Goal: Transaction & Acquisition: Book appointment/travel/reservation

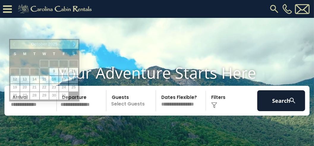
click at [26, 109] on input "text" at bounding box center [33, 100] width 48 height 21
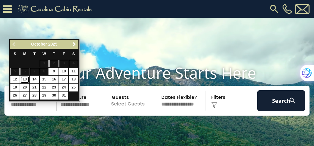
click at [26, 79] on link "13" at bounding box center [24, 79] width 9 height 7
type input "********"
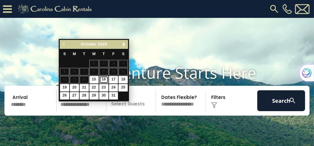
click at [107, 79] on link "16" at bounding box center [103, 79] width 9 height 7
type input "********"
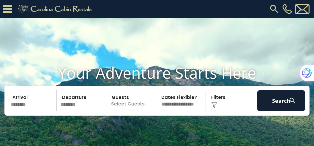
click at [128, 111] on p "Select Guests" at bounding box center [132, 100] width 48 height 21
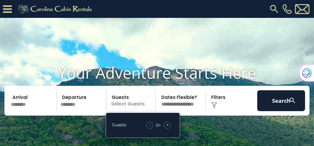
click at [167, 128] on span "+" at bounding box center [168, 125] width 2 height 6
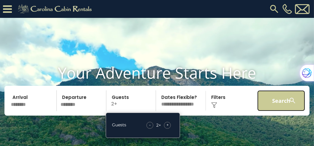
click at [276, 111] on button "Search" at bounding box center [282, 100] width 48 height 21
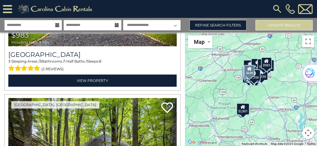
scroll to position [1359, 0]
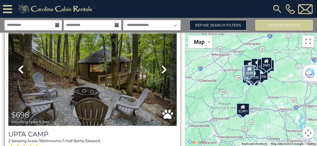
click at [162, 65] on icon at bounding box center [164, 70] width 6 height 10
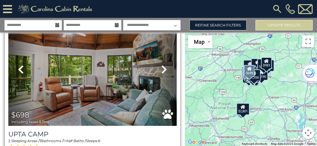
click at [162, 65] on icon at bounding box center [164, 70] width 6 height 10
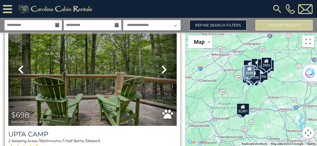
click at [162, 65] on icon at bounding box center [164, 70] width 6 height 10
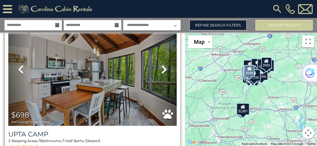
click at [162, 65] on icon at bounding box center [164, 70] width 6 height 10
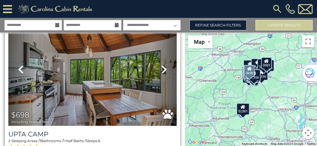
click at [163, 65] on icon at bounding box center [164, 70] width 6 height 10
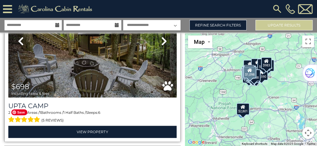
scroll to position [1427, 0]
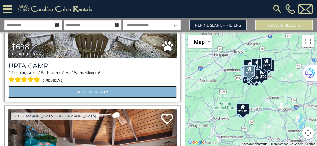
click at [90, 86] on link "View Property" at bounding box center [92, 92] width 168 height 12
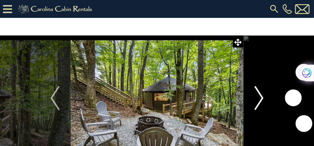
click at [262, 97] on img "Next" at bounding box center [259, 98] width 9 height 24
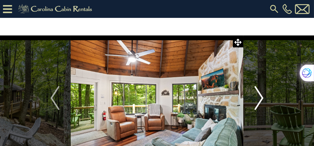
click at [262, 97] on img "Next" at bounding box center [259, 98] width 9 height 24
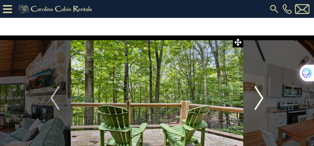
click at [262, 97] on img "Next" at bounding box center [259, 98] width 9 height 24
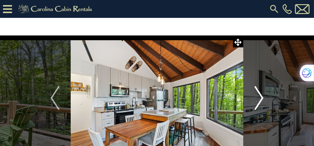
click at [262, 97] on img "Next" at bounding box center [259, 98] width 9 height 24
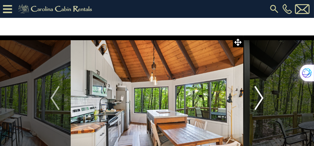
click at [262, 97] on img "Next" at bounding box center [259, 98] width 9 height 24
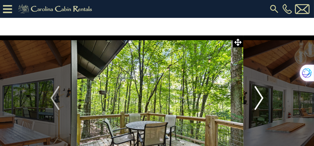
click at [262, 97] on img "Next" at bounding box center [259, 98] width 9 height 24
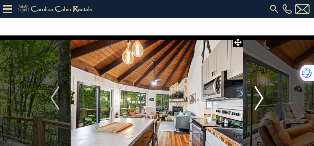
click at [262, 97] on img "Next" at bounding box center [259, 98] width 9 height 24
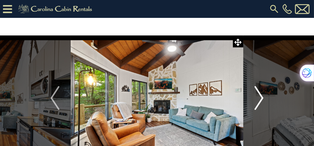
click at [262, 97] on img "Next" at bounding box center [259, 98] width 9 height 24
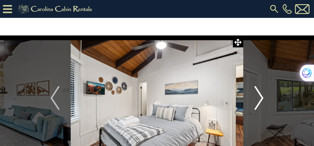
click at [262, 97] on img "Next" at bounding box center [259, 98] width 9 height 24
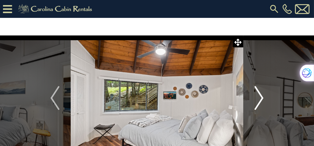
click at [262, 97] on img "Next" at bounding box center [259, 98] width 9 height 24
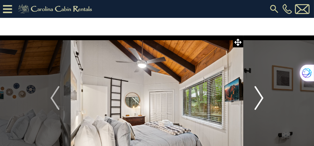
click at [262, 97] on img "Next" at bounding box center [259, 98] width 9 height 24
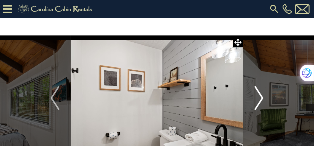
click at [262, 97] on img "Next" at bounding box center [259, 98] width 9 height 24
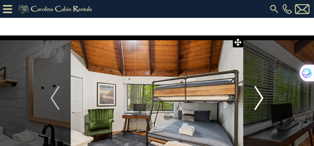
click at [262, 97] on img "Next" at bounding box center [259, 98] width 9 height 24
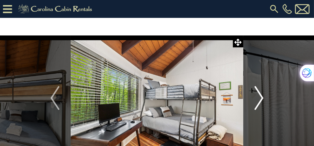
click at [262, 97] on img "Next" at bounding box center [259, 98] width 9 height 24
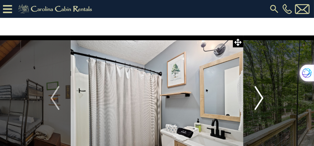
click at [262, 97] on img "Next" at bounding box center [259, 98] width 9 height 24
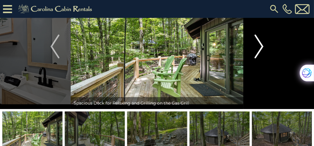
scroll to position [34, 0]
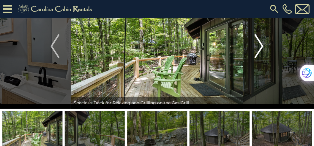
click at [261, 48] on img "Next" at bounding box center [259, 46] width 9 height 24
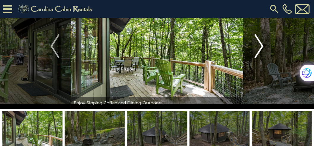
click at [261, 48] on img "Next" at bounding box center [259, 46] width 9 height 24
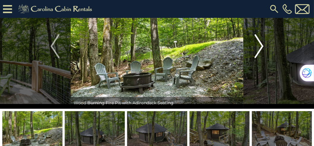
click at [261, 48] on img "Next" at bounding box center [259, 46] width 9 height 24
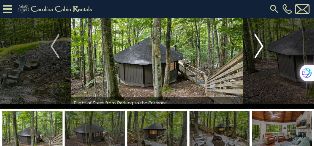
click at [261, 48] on img "Next" at bounding box center [259, 46] width 9 height 24
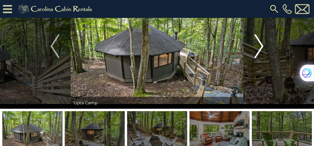
click at [261, 48] on img "Next" at bounding box center [259, 46] width 9 height 24
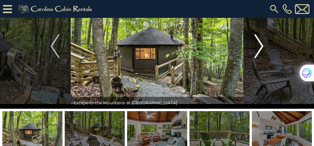
click at [261, 48] on img "Next" at bounding box center [259, 46] width 9 height 24
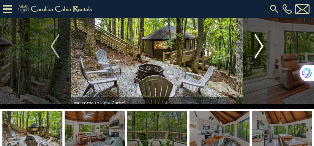
click at [261, 48] on img "Next" at bounding box center [259, 46] width 9 height 24
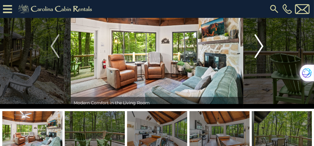
click at [261, 48] on img "Next" at bounding box center [259, 46] width 9 height 24
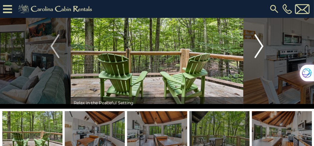
click at [261, 48] on img "Next" at bounding box center [259, 46] width 9 height 24
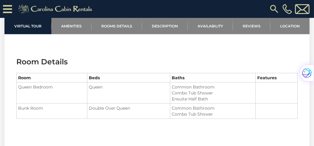
scroll to position [578, 0]
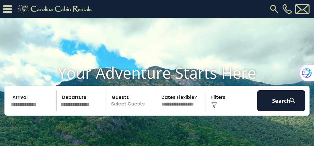
click at [18, 108] on input "text" at bounding box center [33, 100] width 48 height 21
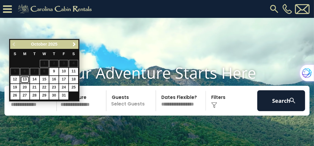
click at [26, 79] on link "13" at bounding box center [24, 79] width 9 height 7
type input "********"
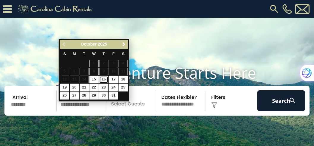
click at [105, 79] on link "16" at bounding box center [103, 79] width 9 height 7
type input "********"
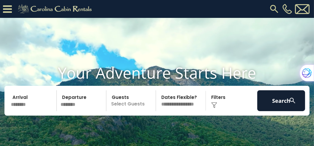
click at [140, 111] on p "Select Guests" at bounding box center [132, 100] width 48 height 21
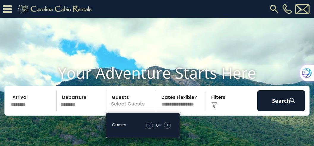
click at [167, 128] on span "+" at bounding box center [168, 125] width 2 height 6
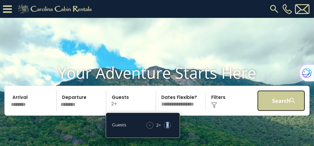
click at [275, 111] on button "Search" at bounding box center [282, 100] width 48 height 21
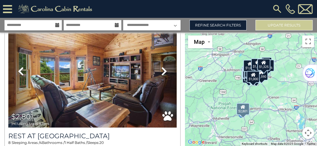
scroll to position [204, 0]
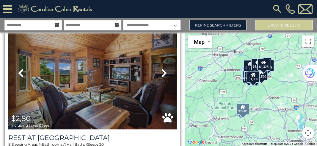
click at [164, 70] on icon at bounding box center [164, 73] width 6 height 10
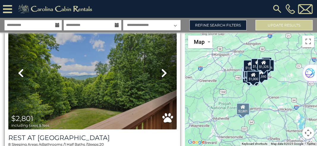
click at [162, 71] on icon at bounding box center [164, 73] width 6 height 10
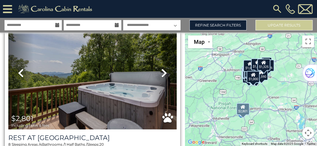
click at [162, 71] on icon at bounding box center [164, 73] width 6 height 10
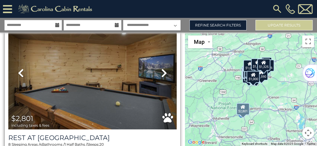
click at [162, 71] on icon at bounding box center [164, 73] width 6 height 10
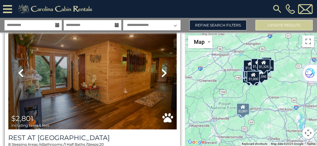
click at [162, 71] on icon at bounding box center [164, 73] width 6 height 10
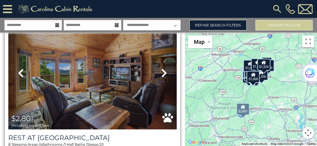
click at [162, 71] on icon at bounding box center [164, 73] width 6 height 10
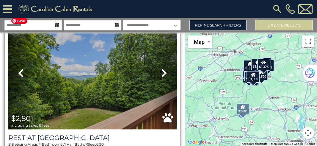
scroll to position [272, 0]
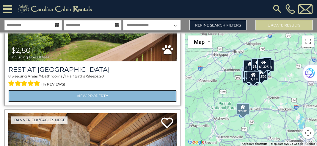
click at [96, 92] on link "View Property" at bounding box center [92, 96] width 168 height 12
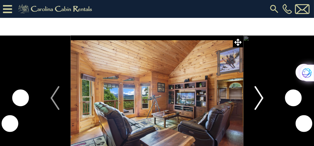
click at [261, 99] on img "Next" at bounding box center [259, 98] width 9 height 24
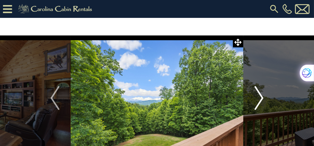
click at [261, 99] on img "Next" at bounding box center [259, 98] width 9 height 24
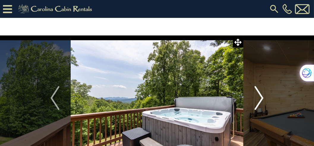
click at [261, 99] on img "Next" at bounding box center [259, 98] width 9 height 24
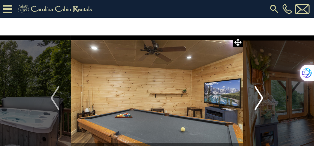
click at [261, 99] on img "Next" at bounding box center [259, 98] width 9 height 24
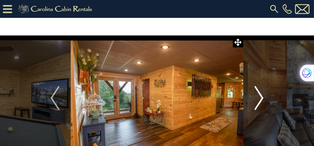
click at [261, 99] on img "Next" at bounding box center [259, 98] width 9 height 24
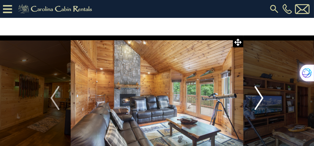
click at [261, 99] on img "Next" at bounding box center [259, 98] width 9 height 24
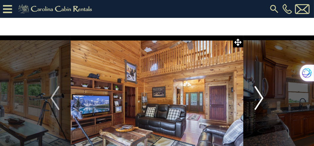
click at [261, 99] on img "Next" at bounding box center [259, 98] width 9 height 24
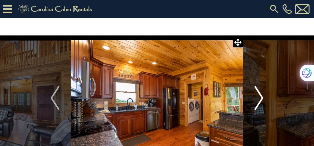
click at [261, 99] on img "Next" at bounding box center [259, 98] width 9 height 24
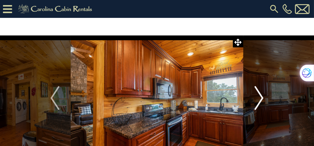
click at [261, 99] on img "Next" at bounding box center [259, 98] width 9 height 24
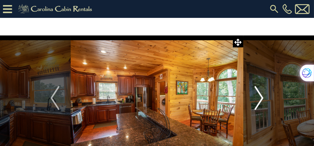
click at [261, 99] on img "Next" at bounding box center [259, 98] width 9 height 24
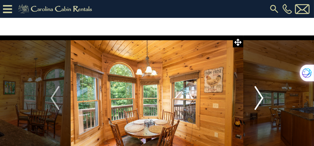
click at [261, 99] on img "Next" at bounding box center [259, 98] width 9 height 24
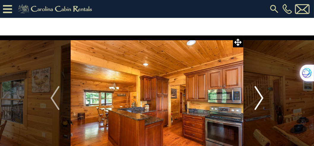
click at [261, 99] on img "Next" at bounding box center [259, 98] width 9 height 24
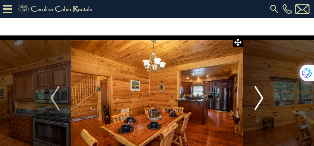
click at [261, 99] on img "Next" at bounding box center [259, 98] width 9 height 24
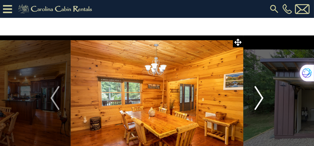
click at [261, 99] on img "Next" at bounding box center [259, 98] width 9 height 24
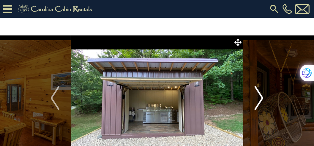
click at [261, 95] on img "Next" at bounding box center [259, 98] width 9 height 24
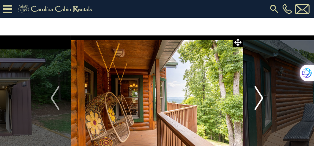
click at [261, 95] on img "Next" at bounding box center [259, 98] width 9 height 24
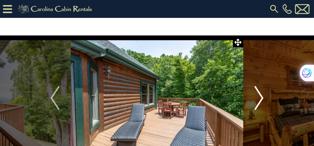
click at [261, 95] on img "Next" at bounding box center [259, 98] width 9 height 24
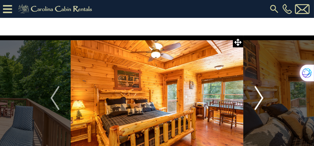
click at [261, 95] on img "Next" at bounding box center [259, 98] width 9 height 24
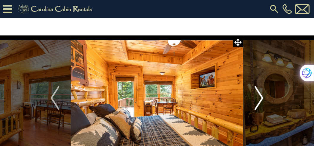
click at [261, 95] on img "Next" at bounding box center [259, 98] width 9 height 24
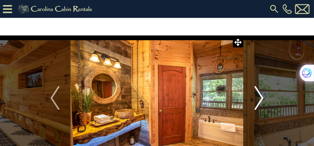
click at [261, 95] on img "Next" at bounding box center [259, 98] width 9 height 24
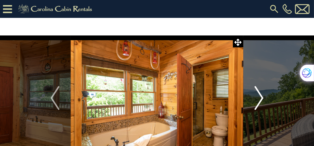
click at [261, 95] on img "Next" at bounding box center [259, 98] width 9 height 24
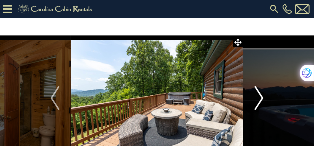
click at [261, 95] on img "Next" at bounding box center [259, 98] width 9 height 24
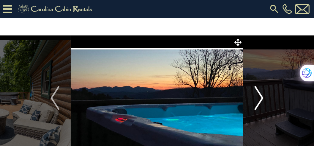
click at [261, 95] on img "Next" at bounding box center [259, 98] width 9 height 24
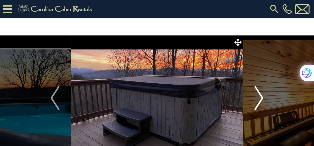
click at [261, 95] on img "Next" at bounding box center [259, 98] width 9 height 24
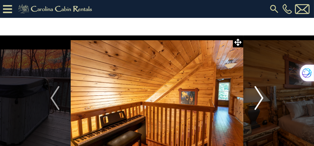
click at [261, 95] on img "Next" at bounding box center [259, 98] width 9 height 24
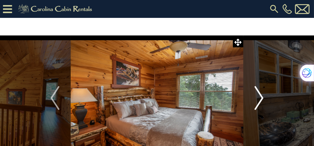
click at [261, 95] on img "Next" at bounding box center [259, 98] width 9 height 24
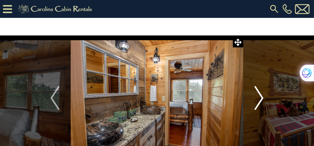
click at [261, 95] on img "Next" at bounding box center [259, 98] width 9 height 24
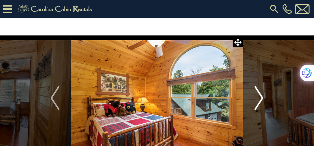
click at [261, 95] on img "Next" at bounding box center [259, 98] width 9 height 24
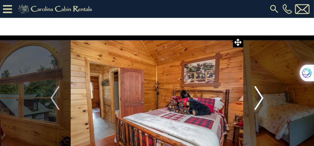
click at [261, 95] on img "Next" at bounding box center [259, 98] width 9 height 24
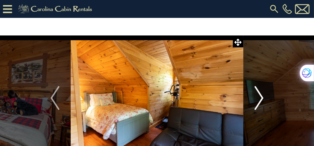
click at [261, 95] on img "Next" at bounding box center [259, 98] width 9 height 24
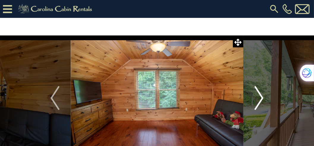
click at [261, 95] on img "Next" at bounding box center [259, 98] width 9 height 24
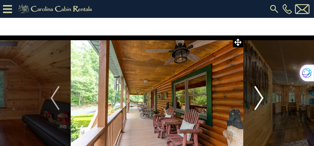
click at [261, 95] on img "Next" at bounding box center [259, 98] width 9 height 24
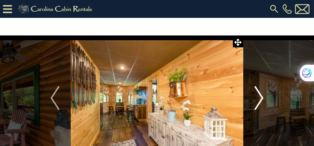
click at [261, 95] on img "Next" at bounding box center [259, 98] width 9 height 24
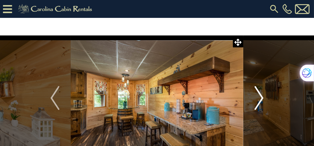
click at [261, 95] on img "Next" at bounding box center [259, 98] width 9 height 24
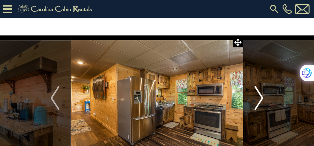
click at [261, 95] on img "Next" at bounding box center [259, 98] width 9 height 24
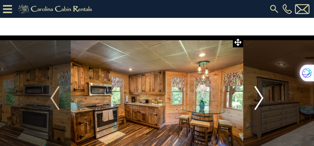
click at [261, 95] on img "Next" at bounding box center [259, 98] width 9 height 24
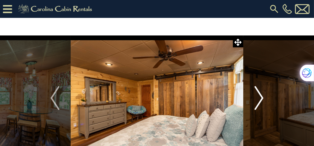
click at [261, 95] on img "Next" at bounding box center [259, 98] width 9 height 24
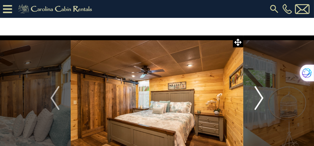
click at [261, 95] on img "Next" at bounding box center [259, 98] width 9 height 24
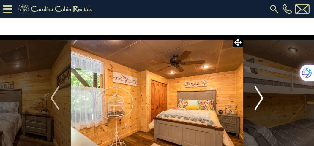
click at [261, 95] on img "Next" at bounding box center [259, 98] width 9 height 24
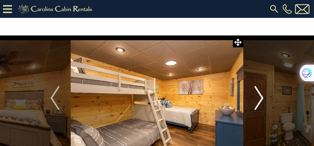
click at [261, 95] on img "Next" at bounding box center [259, 98] width 9 height 24
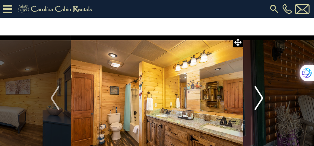
click at [261, 95] on img "Next" at bounding box center [259, 98] width 9 height 24
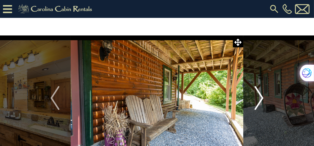
click at [261, 95] on img "Next" at bounding box center [259, 98] width 9 height 24
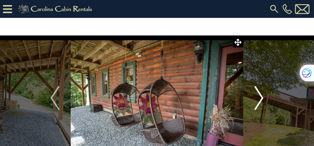
click at [261, 95] on img "Next" at bounding box center [259, 98] width 9 height 24
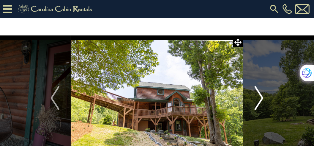
click at [261, 95] on img "Next" at bounding box center [259, 98] width 9 height 24
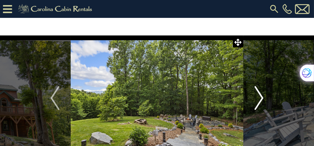
click at [261, 95] on img "Next" at bounding box center [259, 98] width 9 height 24
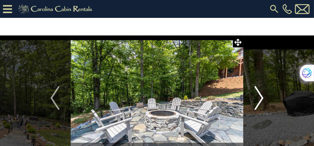
click at [261, 95] on img "Next" at bounding box center [259, 98] width 9 height 24
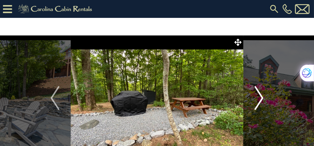
click at [261, 95] on img "Next" at bounding box center [259, 98] width 9 height 24
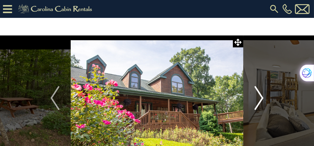
click at [261, 95] on img "Next" at bounding box center [259, 98] width 9 height 24
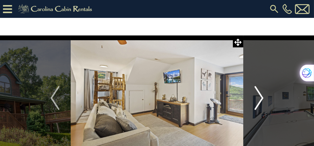
click at [261, 95] on img "Next" at bounding box center [259, 98] width 9 height 24
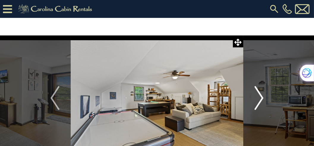
click at [261, 95] on img "Next" at bounding box center [259, 98] width 9 height 24
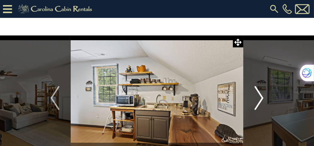
click at [261, 95] on img "Next" at bounding box center [259, 98] width 9 height 24
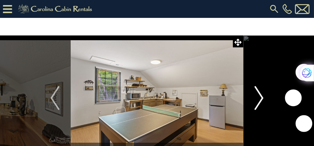
click at [261, 95] on img "Next" at bounding box center [259, 98] width 9 height 24
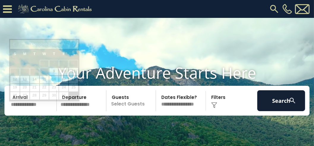
click at [32, 111] on input "text" at bounding box center [33, 100] width 48 height 21
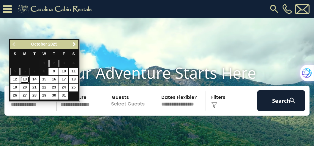
click at [25, 78] on link "13" at bounding box center [24, 79] width 9 height 7
type input "********"
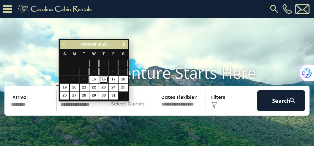
click at [103, 79] on link "16" at bounding box center [103, 79] width 9 height 7
type input "********"
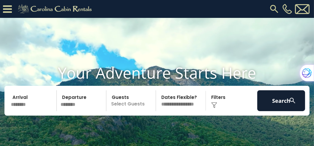
click at [126, 110] on p "Select Guests" at bounding box center [132, 100] width 48 height 21
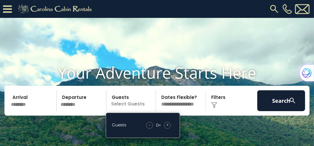
click at [167, 128] on span "+" at bounding box center [168, 125] width 2 height 6
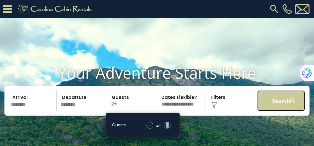
click at [266, 111] on button "Search" at bounding box center [282, 100] width 48 height 21
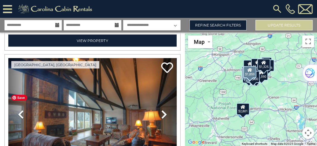
scroll to position [867, 0]
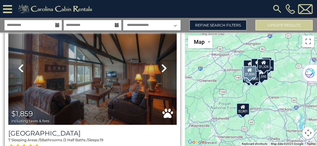
click at [162, 63] on icon at bounding box center [164, 68] width 6 height 10
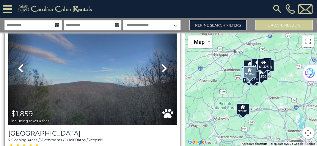
click at [162, 63] on icon at bounding box center [164, 68] width 6 height 10
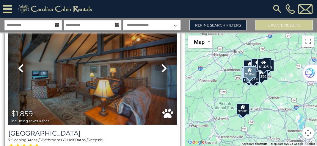
click at [162, 63] on icon at bounding box center [164, 68] width 6 height 10
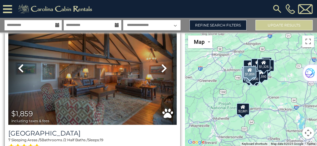
click at [162, 63] on icon at bounding box center [164, 68] width 6 height 10
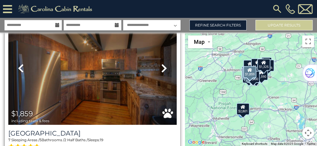
click at [162, 63] on icon at bounding box center [164, 68] width 6 height 10
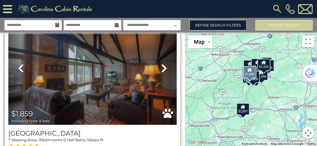
click at [162, 63] on icon at bounding box center [164, 68] width 6 height 10
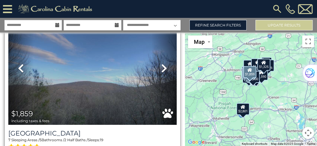
click at [162, 63] on icon at bounding box center [164, 68] width 6 height 10
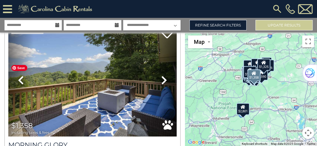
scroll to position [1019, 0]
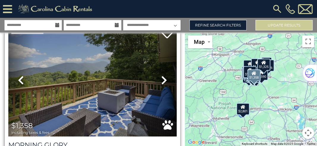
click at [163, 75] on icon at bounding box center [164, 80] width 6 height 10
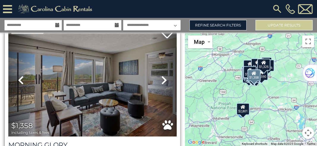
click at [163, 75] on icon at bounding box center [164, 80] width 6 height 10
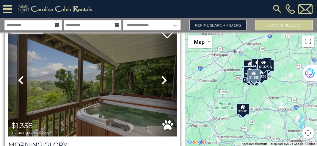
click at [163, 75] on icon at bounding box center [164, 80] width 6 height 10
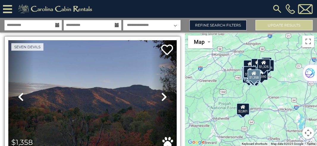
scroll to position [1002, 0]
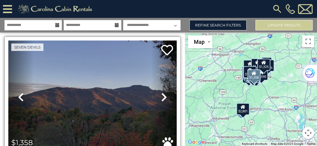
click at [164, 92] on icon at bounding box center [164, 97] width 6 height 10
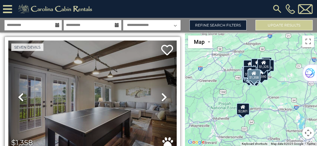
click at [164, 92] on icon at bounding box center [164, 97] width 6 height 10
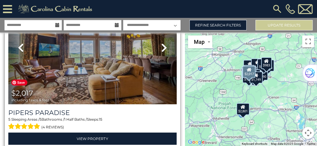
scroll to position [1988, 0]
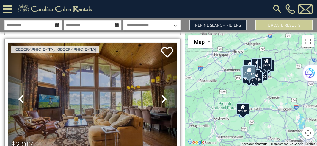
click at [164, 94] on icon at bounding box center [164, 99] width 6 height 10
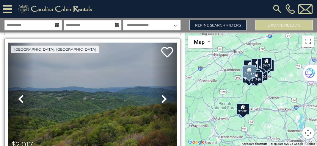
click at [164, 94] on icon at bounding box center [164, 99] width 6 height 10
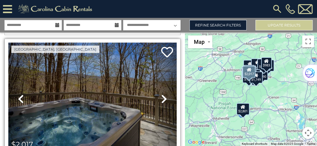
click at [164, 94] on icon at bounding box center [164, 99] width 6 height 10
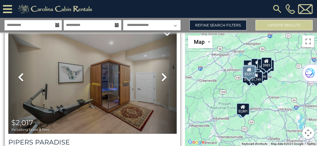
scroll to position [2005, 0]
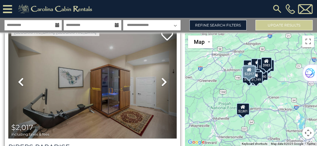
click at [163, 77] on icon at bounding box center [164, 82] width 6 height 10
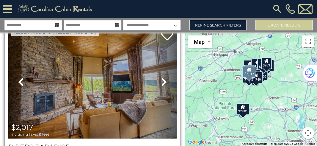
click at [163, 77] on icon at bounding box center [164, 82] width 6 height 10
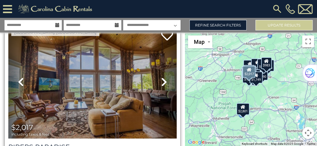
click at [22, 77] on icon at bounding box center [21, 82] width 6 height 10
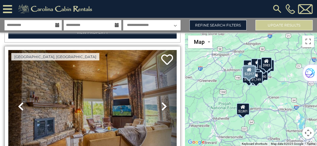
scroll to position [1971, 0]
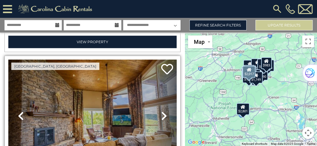
click at [164, 111] on icon at bounding box center [164, 116] width 6 height 10
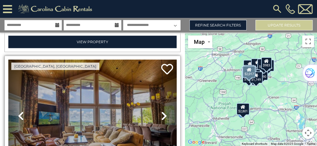
click at [164, 111] on icon at bounding box center [164, 116] width 6 height 10
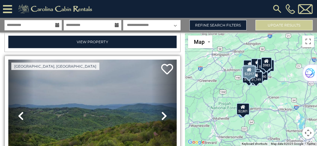
click at [164, 111] on icon at bounding box center [164, 116] width 6 height 10
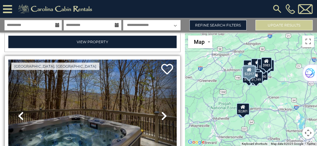
click at [164, 111] on icon at bounding box center [164, 116] width 6 height 10
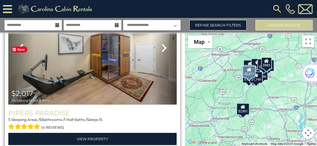
scroll to position [2039, 0]
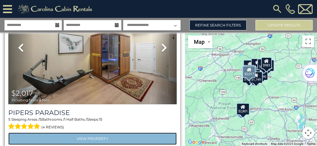
click at [101, 132] on link "View Property" at bounding box center [92, 138] width 168 height 12
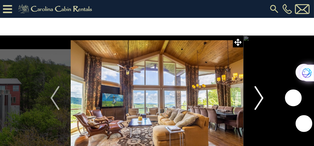
click at [261, 99] on img "Next" at bounding box center [259, 98] width 9 height 24
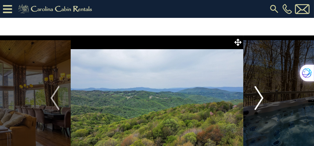
click at [261, 99] on img "Next" at bounding box center [259, 98] width 9 height 24
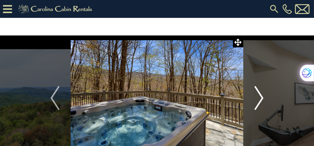
click at [261, 99] on img "Next" at bounding box center [259, 98] width 9 height 24
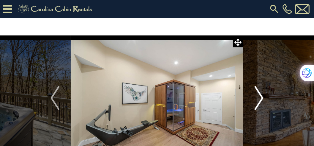
click at [261, 99] on img "Next" at bounding box center [259, 98] width 9 height 24
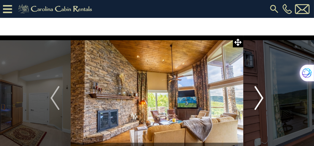
click at [261, 99] on img "Next" at bounding box center [259, 98] width 9 height 24
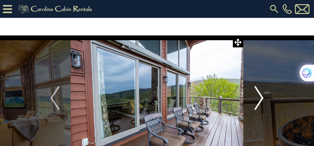
click at [261, 99] on img "Next" at bounding box center [259, 98] width 9 height 24
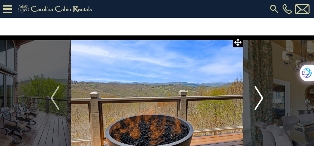
click at [261, 99] on img "Next" at bounding box center [259, 98] width 9 height 24
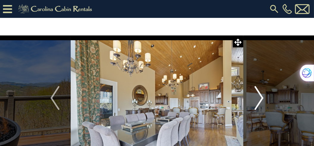
click at [261, 99] on img "Next" at bounding box center [259, 98] width 9 height 24
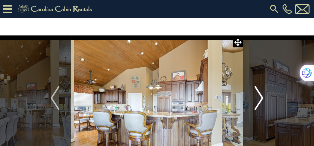
click at [261, 99] on img "Next" at bounding box center [259, 98] width 9 height 24
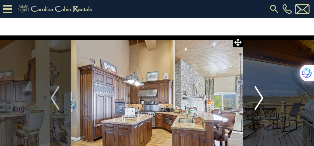
click at [261, 99] on img "Next" at bounding box center [259, 98] width 9 height 24
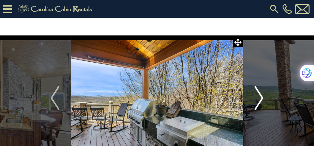
click at [261, 99] on img "Next" at bounding box center [259, 98] width 9 height 24
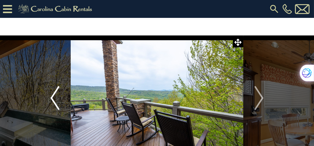
click at [53, 94] on img "Previous" at bounding box center [55, 98] width 9 height 24
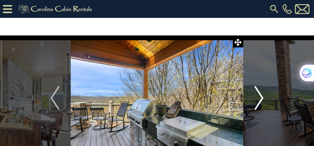
click at [261, 97] on img "Next" at bounding box center [259, 98] width 9 height 24
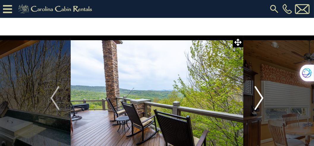
click at [261, 98] on img "Next" at bounding box center [259, 98] width 9 height 24
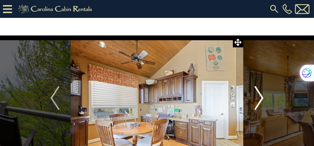
click at [261, 98] on img "Next" at bounding box center [259, 98] width 9 height 24
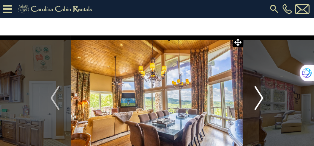
click at [261, 98] on img "Next" at bounding box center [259, 98] width 9 height 24
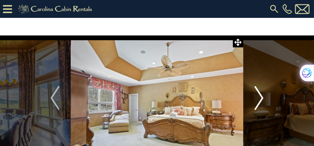
click at [261, 98] on img "Next" at bounding box center [259, 98] width 9 height 24
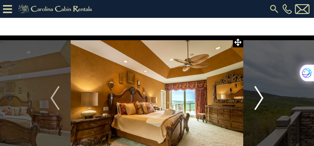
click at [261, 98] on img "Next" at bounding box center [259, 98] width 9 height 24
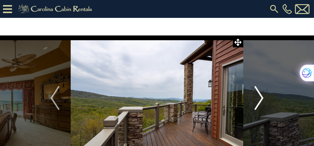
click at [261, 98] on img "Next" at bounding box center [259, 98] width 9 height 24
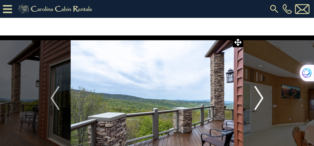
click at [261, 98] on img "Next" at bounding box center [259, 98] width 9 height 24
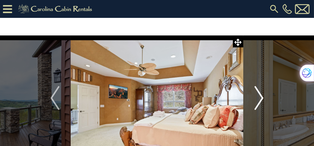
click at [261, 98] on img "Next" at bounding box center [259, 98] width 9 height 24
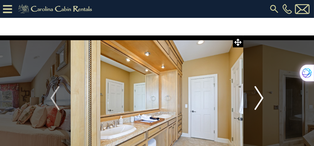
click at [261, 98] on img "Next" at bounding box center [259, 98] width 9 height 24
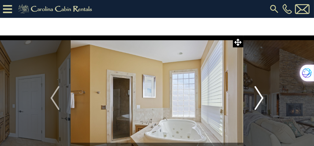
click at [261, 98] on img "Next" at bounding box center [259, 98] width 9 height 24
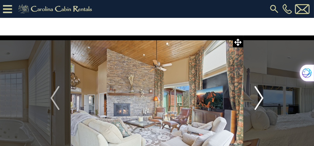
click at [261, 98] on img "Next" at bounding box center [259, 98] width 9 height 24
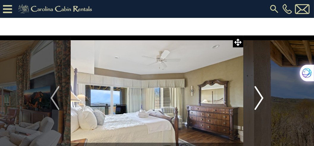
click at [261, 98] on img "Next" at bounding box center [259, 98] width 9 height 24
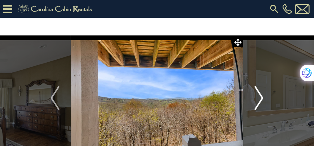
click at [261, 98] on img "Next" at bounding box center [259, 98] width 9 height 24
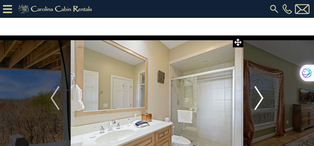
click at [261, 98] on img "Next" at bounding box center [259, 98] width 9 height 24
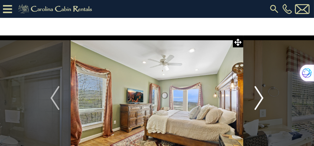
click at [261, 98] on img "Next" at bounding box center [259, 98] width 9 height 24
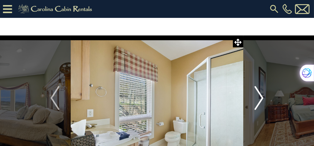
click at [261, 98] on img "Next" at bounding box center [259, 98] width 9 height 24
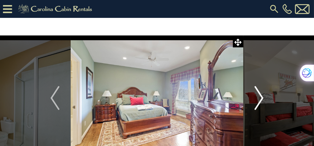
click at [261, 98] on img "Next" at bounding box center [259, 98] width 9 height 24
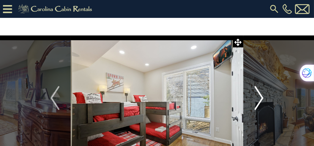
click at [261, 98] on img "Next" at bounding box center [259, 98] width 9 height 24
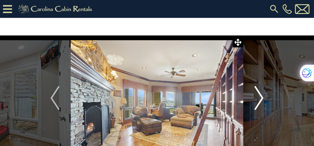
click at [261, 98] on img "Next" at bounding box center [259, 98] width 9 height 24
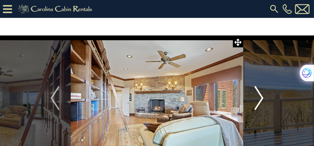
click at [261, 98] on img "Next" at bounding box center [259, 98] width 9 height 24
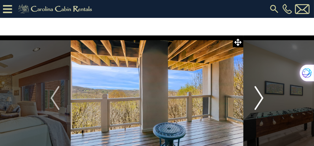
click at [261, 98] on img "Next" at bounding box center [259, 98] width 9 height 24
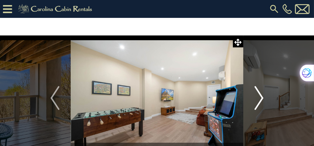
click at [261, 98] on img "Next" at bounding box center [259, 98] width 9 height 24
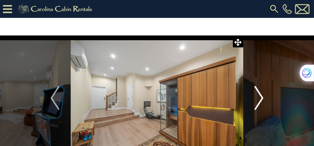
click at [261, 98] on img "Next" at bounding box center [259, 98] width 9 height 24
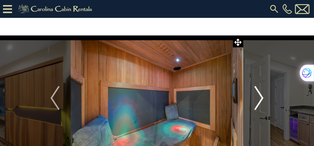
click at [261, 98] on img "Next" at bounding box center [259, 98] width 9 height 24
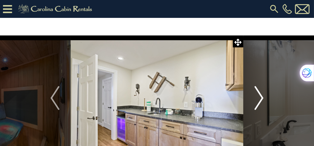
click at [261, 98] on img "Next" at bounding box center [259, 98] width 9 height 24
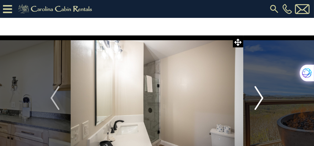
click at [261, 98] on img "Next" at bounding box center [259, 98] width 9 height 24
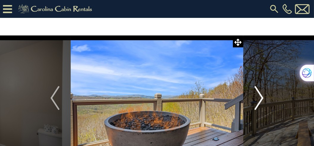
click at [261, 98] on img "Next" at bounding box center [259, 98] width 9 height 24
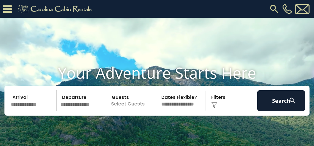
click at [23, 109] on input "text" at bounding box center [33, 100] width 48 height 21
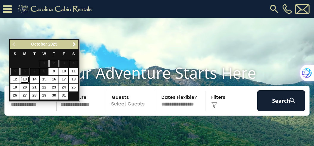
click at [23, 80] on link "13" at bounding box center [24, 79] width 9 height 7
type input "********"
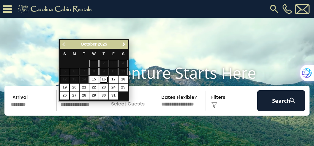
click at [105, 80] on link "16" at bounding box center [103, 79] width 9 height 7
type input "********"
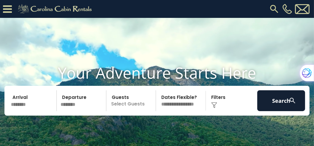
click at [147, 110] on p "Select Guests" at bounding box center [132, 100] width 48 height 21
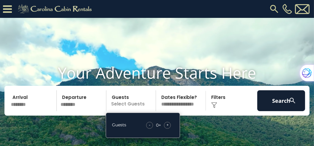
click at [167, 128] on span "+" at bounding box center [168, 125] width 2 height 6
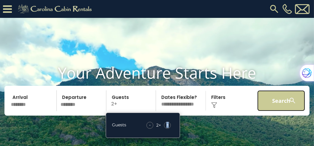
click at [283, 107] on button "Search" at bounding box center [282, 100] width 48 height 21
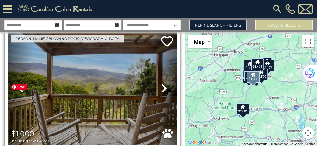
scroll to position [4837, 0]
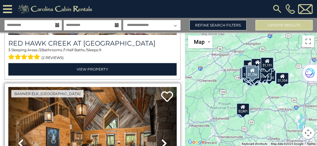
scroll to position [6383, 0]
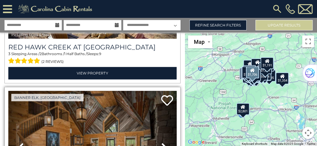
click at [162, 142] on icon at bounding box center [164, 147] width 6 height 10
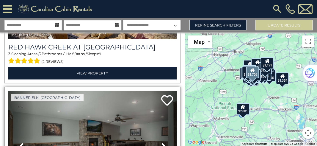
click at [162, 142] on icon at bounding box center [164, 147] width 6 height 10
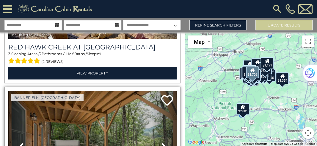
click at [162, 142] on icon at bounding box center [164, 147] width 6 height 10
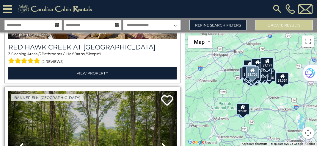
click at [162, 142] on icon at bounding box center [164, 147] width 6 height 10
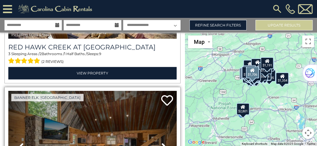
click at [162, 142] on icon at bounding box center [164, 147] width 6 height 10
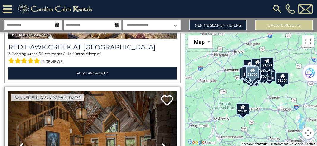
click at [162, 142] on icon at bounding box center [164, 147] width 6 height 10
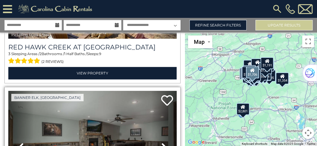
click at [162, 142] on icon at bounding box center [164, 147] width 6 height 10
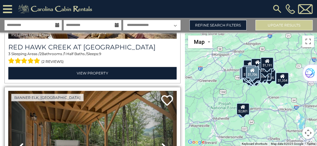
click at [162, 142] on icon at bounding box center [164, 147] width 6 height 10
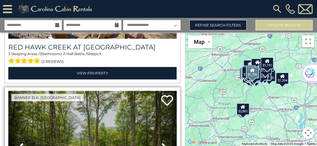
click at [162, 142] on icon at bounding box center [164, 147] width 6 height 10
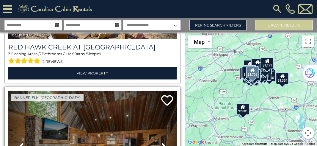
click at [162, 142] on icon at bounding box center [164, 147] width 6 height 10
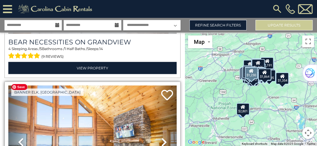
scroll to position [9735, 0]
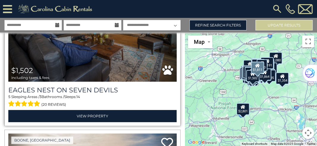
scroll to position [10126, 0]
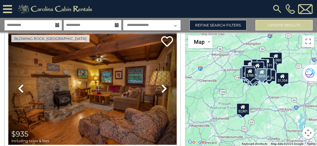
scroll to position [10619, 0]
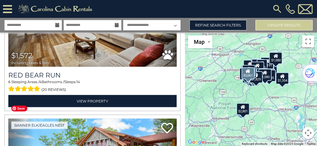
scroll to position [11791, 0]
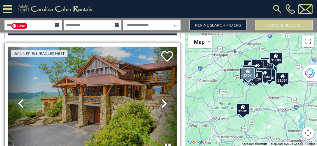
scroll to position [11859, 0]
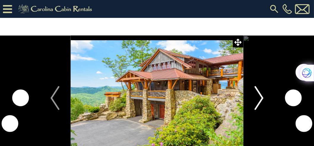
click at [261, 99] on img "Next" at bounding box center [259, 98] width 9 height 24
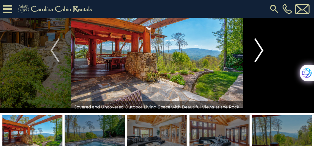
scroll to position [34, 0]
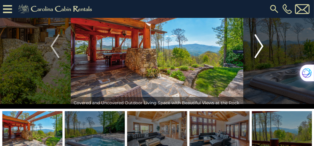
click at [259, 48] on img "Next" at bounding box center [259, 46] width 9 height 24
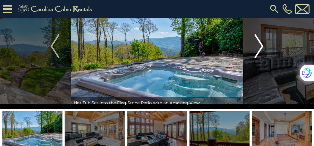
click at [259, 48] on img "Next" at bounding box center [259, 46] width 9 height 24
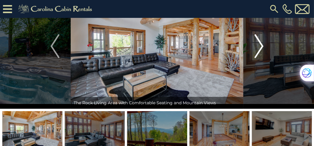
click at [259, 48] on img "Next" at bounding box center [259, 46] width 9 height 24
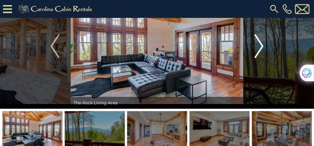
click at [259, 48] on img "Next" at bounding box center [259, 46] width 9 height 24
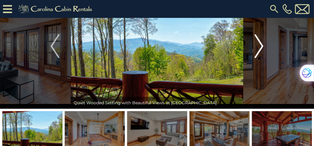
click at [259, 48] on img "Next" at bounding box center [259, 46] width 9 height 24
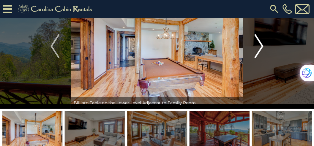
click at [259, 48] on img "Next" at bounding box center [259, 46] width 9 height 24
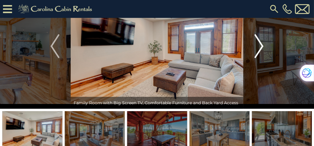
click at [259, 48] on img "Next" at bounding box center [259, 46] width 9 height 24
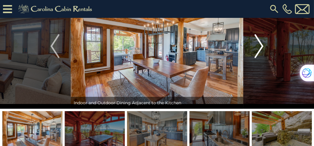
click at [259, 48] on img "Next" at bounding box center [259, 46] width 9 height 24
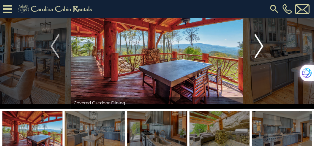
click at [259, 48] on img "Next" at bounding box center [259, 46] width 9 height 24
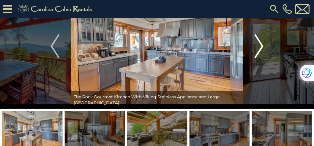
click at [259, 48] on img "Next" at bounding box center [259, 46] width 9 height 24
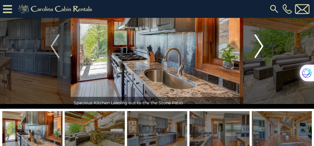
click at [259, 48] on img "Next" at bounding box center [259, 46] width 9 height 24
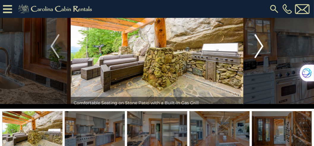
click at [259, 48] on img "Next" at bounding box center [259, 46] width 9 height 24
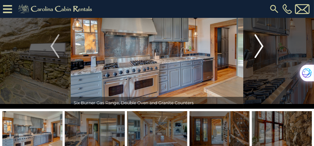
click at [259, 48] on img "Next" at bounding box center [259, 46] width 9 height 24
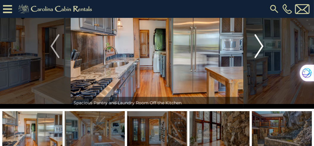
click at [259, 48] on img "Next" at bounding box center [259, 46] width 9 height 24
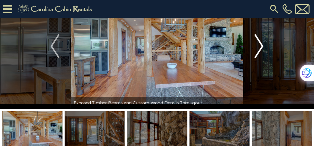
click at [259, 48] on img "Next" at bounding box center [259, 46] width 9 height 24
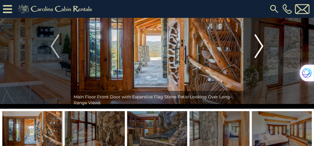
click at [259, 48] on img "Next" at bounding box center [259, 46] width 9 height 24
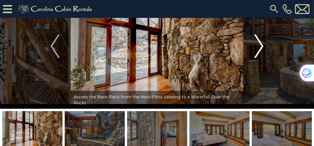
click at [259, 48] on img "Next" at bounding box center [259, 46] width 9 height 24
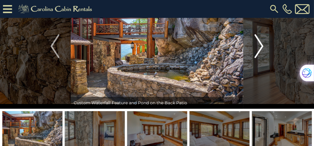
click at [259, 48] on img "Next" at bounding box center [259, 46] width 9 height 24
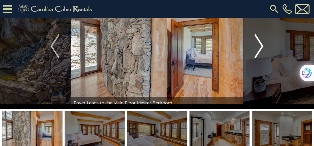
click at [259, 48] on img "Next" at bounding box center [259, 46] width 9 height 24
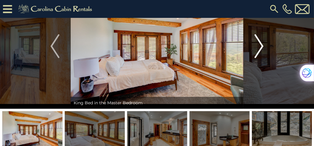
click at [259, 48] on img "Next" at bounding box center [259, 46] width 9 height 24
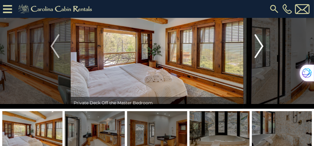
click at [259, 48] on img "Next" at bounding box center [259, 46] width 9 height 24
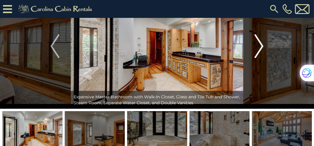
click at [259, 48] on img "Next" at bounding box center [259, 46] width 9 height 24
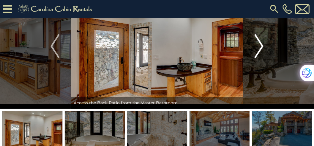
click at [259, 48] on img "Next" at bounding box center [259, 46] width 9 height 24
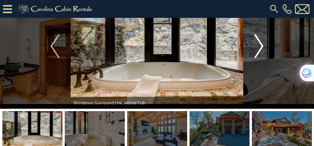
click at [259, 48] on img "Next" at bounding box center [259, 46] width 9 height 24
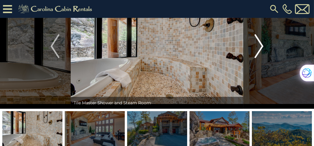
click at [259, 48] on img "Next" at bounding box center [259, 46] width 9 height 24
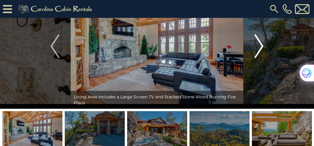
click at [259, 48] on img "Next" at bounding box center [259, 46] width 9 height 24
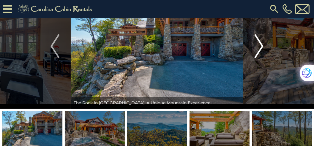
click at [259, 48] on img "Next" at bounding box center [259, 46] width 9 height 24
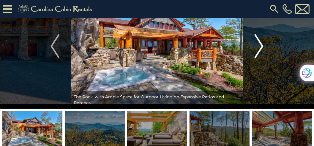
click at [259, 48] on img "Next" at bounding box center [259, 46] width 9 height 24
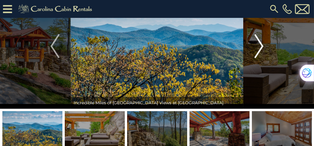
click at [259, 48] on img "Next" at bounding box center [259, 46] width 9 height 24
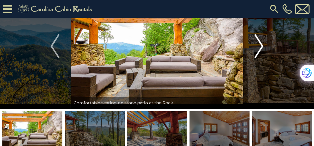
click at [259, 48] on img "Next" at bounding box center [259, 46] width 9 height 24
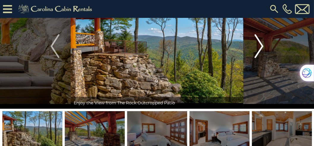
click at [259, 48] on img "Next" at bounding box center [259, 46] width 9 height 24
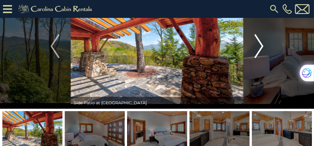
click at [259, 48] on img "Next" at bounding box center [259, 46] width 9 height 24
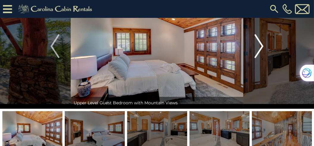
click at [259, 48] on img "Next" at bounding box center [259, 46] width 9 height 24
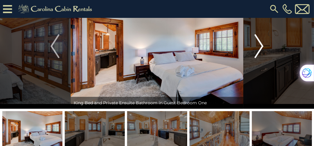
click at [259, 48] on img "Next" at bounding box center [259, 46] width 9 height 24
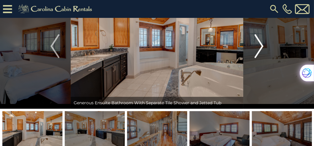
click at [259, 48] on img "Next" at bounding box center [259, 46] width 9 height 24
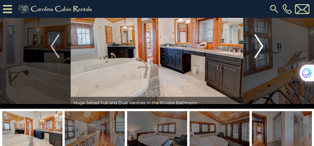
click at [259, 48] on img "Next" at bounding box center [259, 46] width 9 height 24
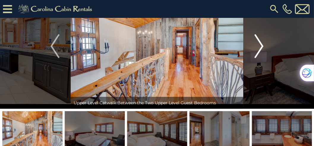
click at [259, 48] on img "Next" at bounding box center [259, 46] width 9 height 24
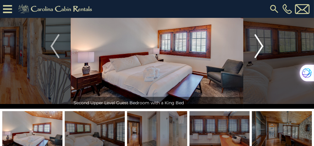
click at [259, 48] on img "Next" at bounding box center [259, 46] width 9 height 24
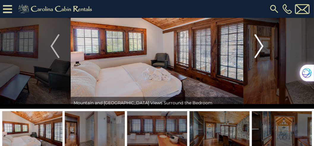
click at [259, 48] on img "Next" at bounding box center [259, 46] width 9 height 24
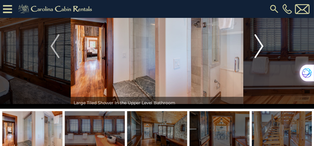
click at [259, 48] on img "Next" at bounding box center [259, 46] width 9 height 24
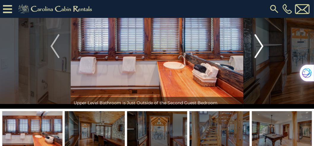
click at [259, 48] on img "Next" at bounding box center [259, 46] width 9 height 24
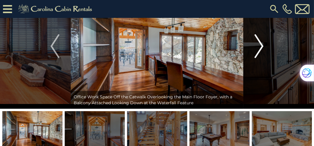
click at [259, 48] on img "Next" at bounding box center [259, 46] width 9 height 24
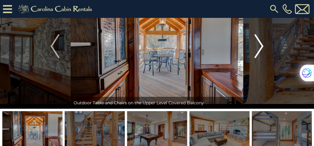
click at [259, 48] on img "Next" at bounding box center [259, 46] width 9 height 24
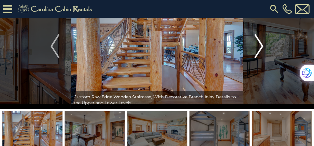
click at [259, 48] on img "Next" at bounding box center [259, 46] width 9 height 24
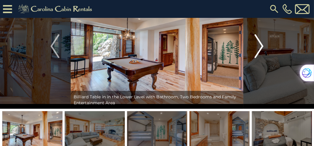
click at [259, 48] on img "Next" at bounding box center [259, 46] width 9 height 24
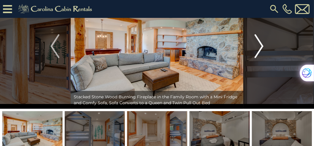
click at [259, 48] on img "Next" at bounding box center [259, 46] width 9 height 24
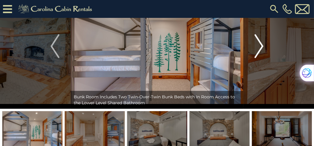
click at [259, 48] on img "Next" at bounding box center [259, 46] width 9 height 24
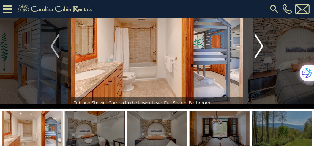
click at [259, 48] on img "Next" at bounding box center [259, 46] width 9 height 24
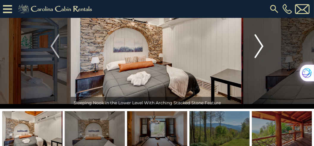
click at [259, 48] on img "Next" at bounding box center [259, 46] width 9 height 24
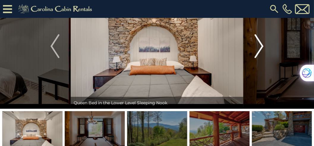
click at [259, 48] on img "Next" at bounding box center [259, 46] width 9 height 24
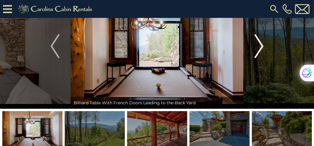
click at [259, 48] on img "Next" at bounding box center [259, 46] width 9 height 24
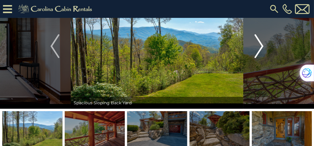
click at [259, 48] on img "Next" at bounding box center [259, 46] width 9 height 24
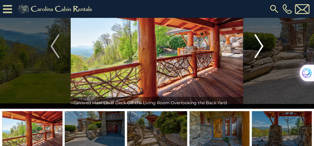
click at [259, 48] on img "Next" at bounding box center [259, 46] width 9 height 24
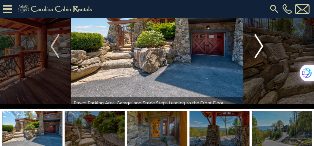
click at [259, 48] on img "Next" at bounding box center [259, 46] width 9 height 24
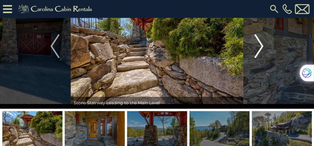
click at [259, 48] on img "Next" at bounding box center [259, 46] width 9 height 24
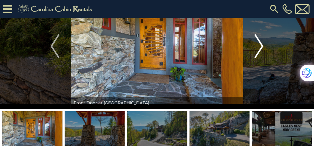
click at [259, 48] on img "Next" at bounding box center [259, 46] width 9 height 24
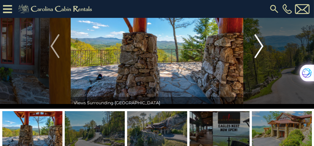
click at [259, 48] on img "Next" at bounding box center [259, 46] width 9 height 24
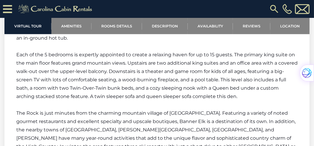
scroll to position [934, 0]
